Goal: Information Seeking & Learning: Understand process/instructions

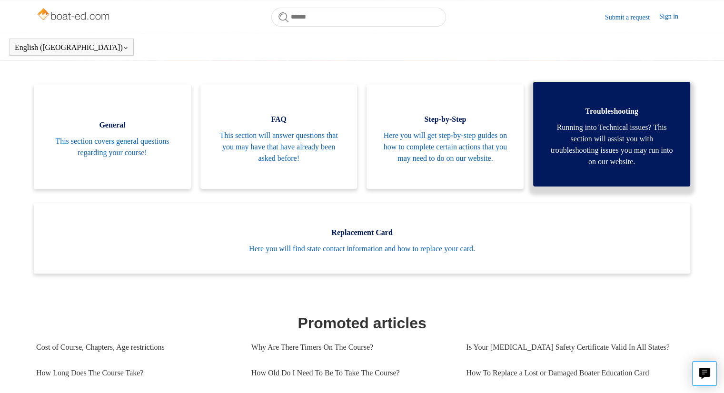
click at [623, 149] on span "Running into Technical issues? This section will assist you with troubleshootin…" at bounding box center [612, 145] width 129 height 46
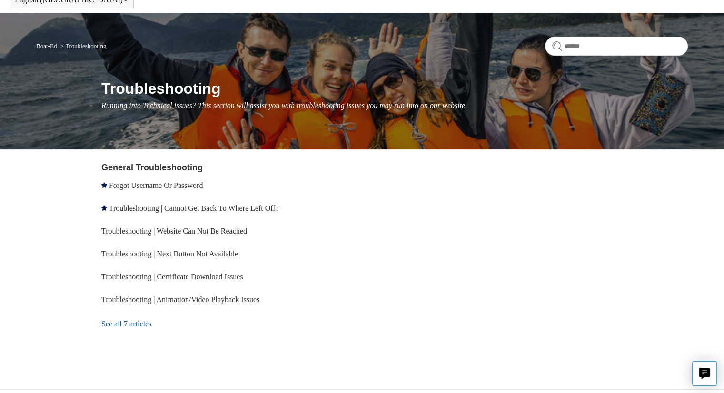
scroll to position [65, 0]
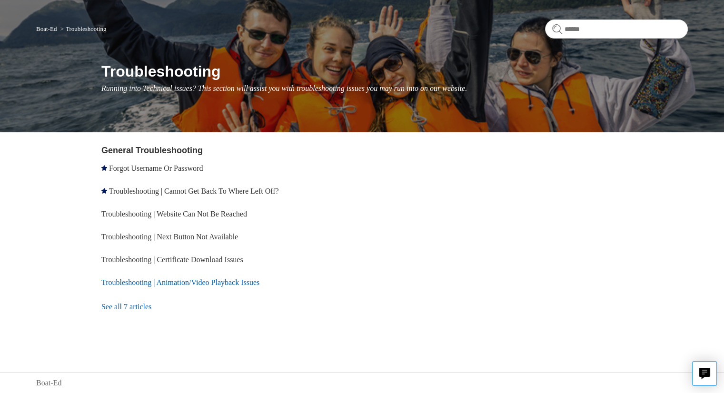
click at [211, 283] on link "Troubleshooting | Animation/Video Playback Issues" at bounding box center [180, 283] width 158 height 8
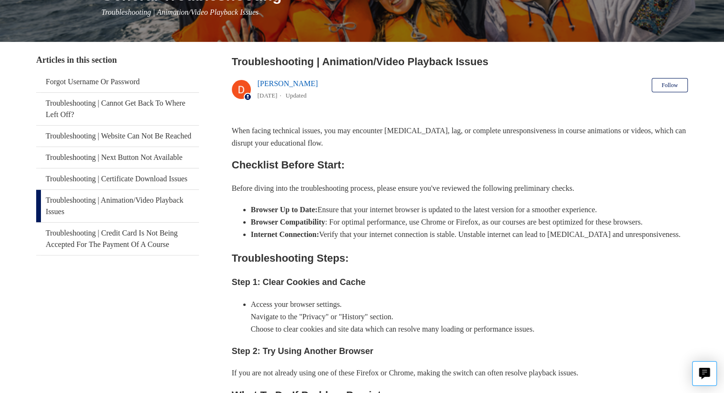
scroll to position [143, 0]
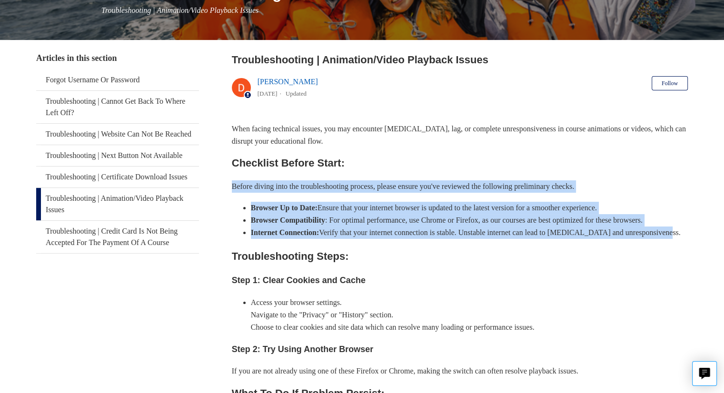
click at [373, 261] on div "When facing technical issues, you may encounter stuttering, lag, or complete un…" at bounding box center [460, 289] width 456 height 332
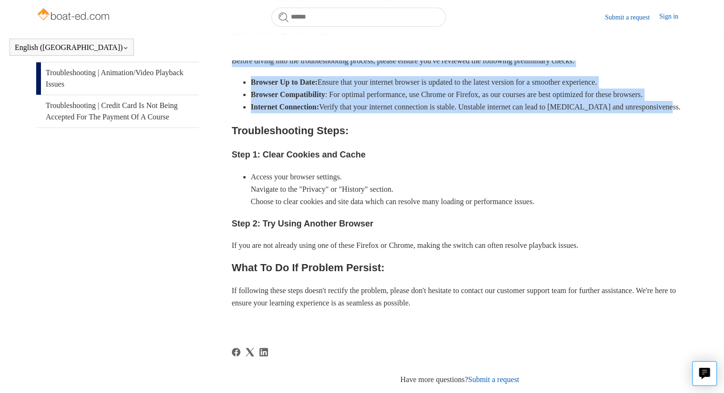
scroll to position [259, 0]
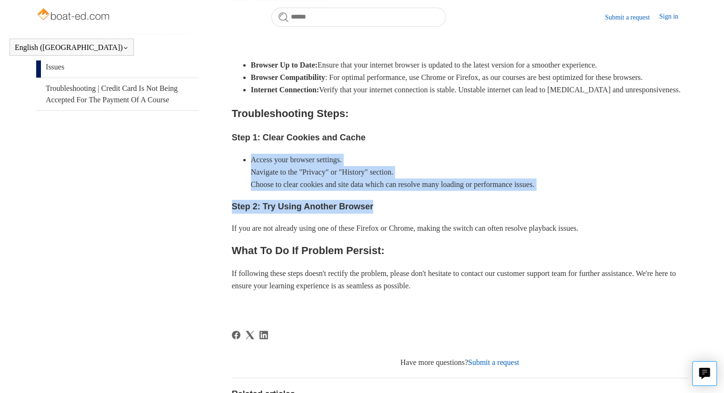
drag, startPoint x: 418, startPoint y: 174, endPoint x: 450, endPoint y: 220, distance: 55.1
click at [450, 220] on div "When facing technical issues, you may encounter stuttering, lag, or complete un…" at bounding box center [460, 146] width 456 height 332
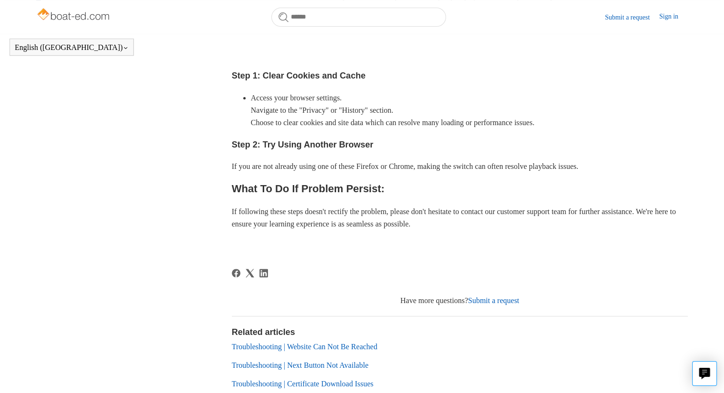
scroll to position [95, 0]
